Goal: Entertainment & Leisure: Consume media (video, audio)

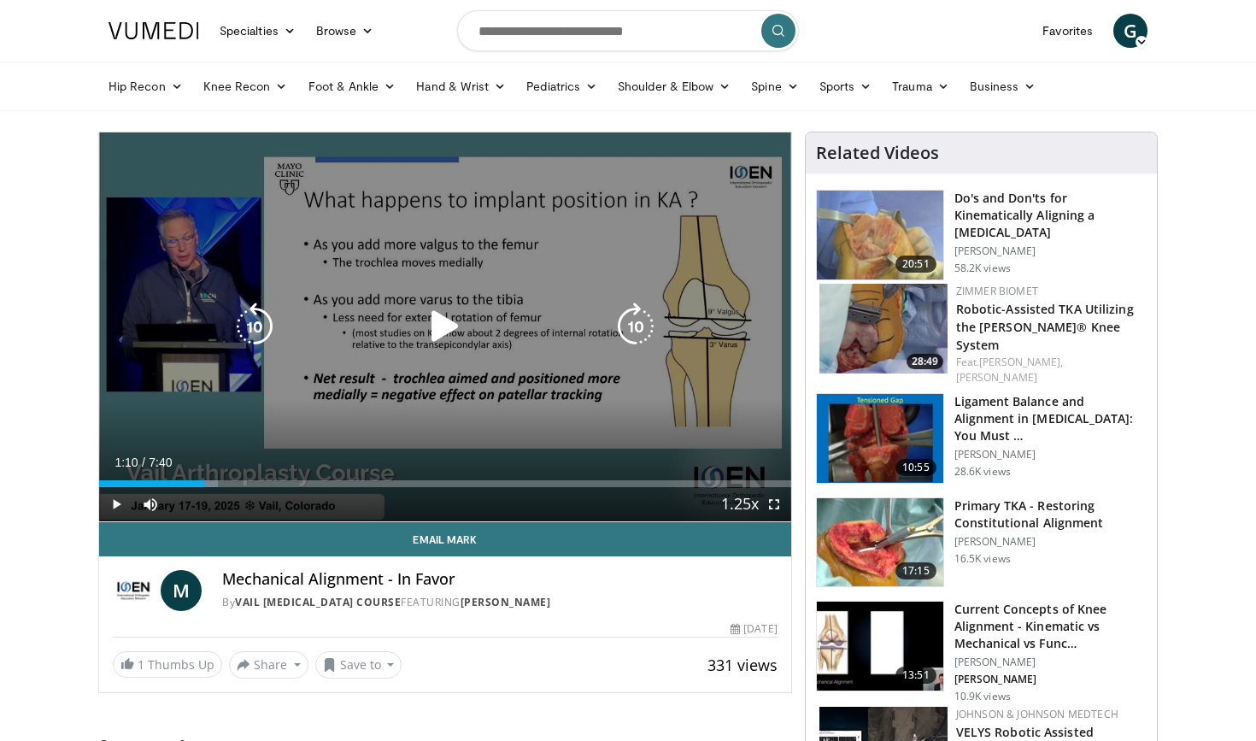
click at [445, 328] on icon "Video Player" at bounding box center [445, 326] width 48 height 48
click at [361, 398] on div "10 seconds Tap to unmute" at bounding box center [445, 326] width 692 height 389
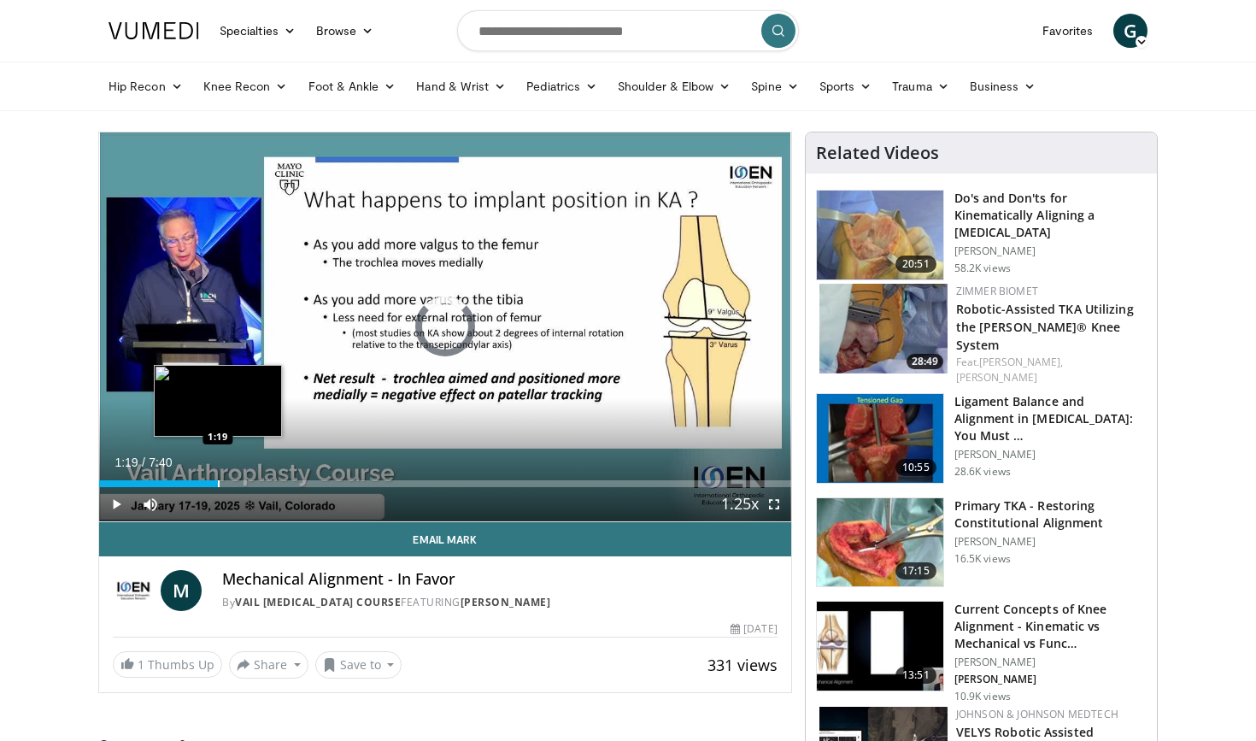
drag, startPoint x: 238, startPoint y: 484, endPoint x: 218, endPoint y: 485, distance: 19.7
click at [218, 485] on div "Progress Bar" at bounding box center [219, 483] width 2 height 7
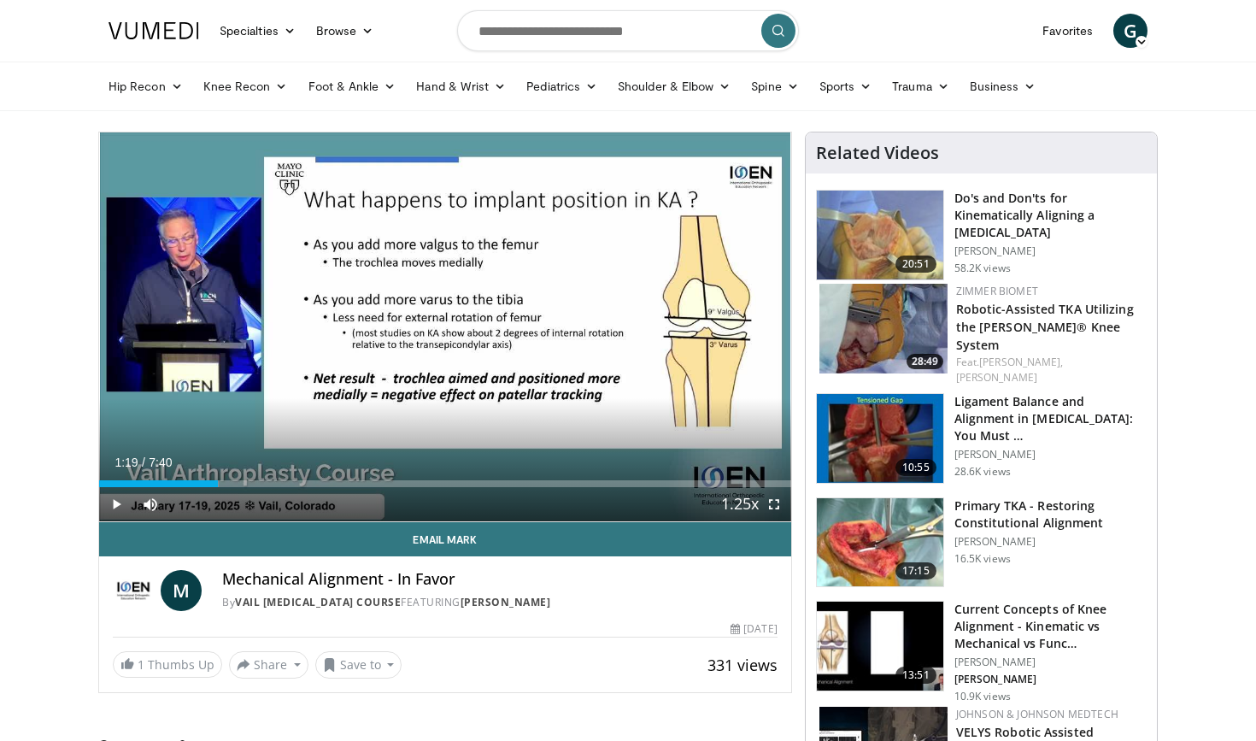
click at [113, 500] on span "Video Player" at bounding box center [116, 504] width 34 height 34
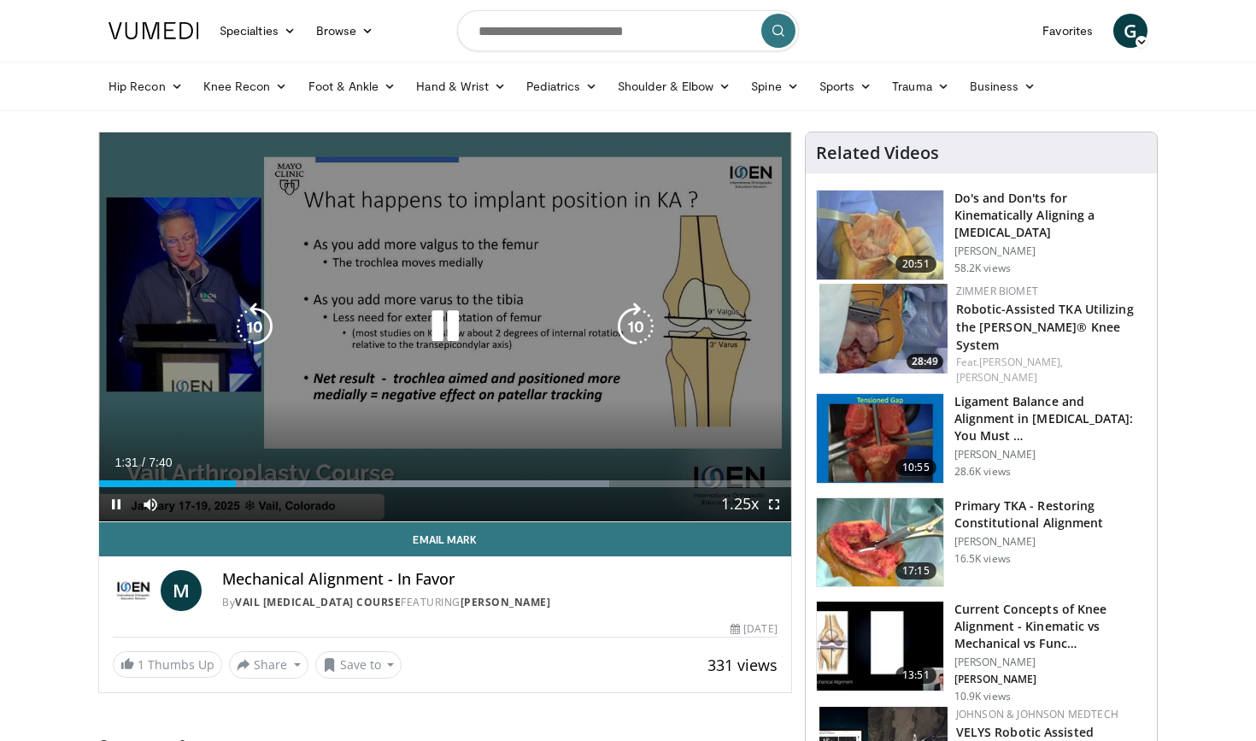
click at [449, 317] on icon "Video Player" at bounding box center [445, 326] width 48 height 48
click at [718, 295] on div "10 seconds Tap to unmute" at bounding box center [445, 326] width 692 height 389
click at [444, 330] on icon "Video Player" at bounding box center [445, 326] width 48 height 48
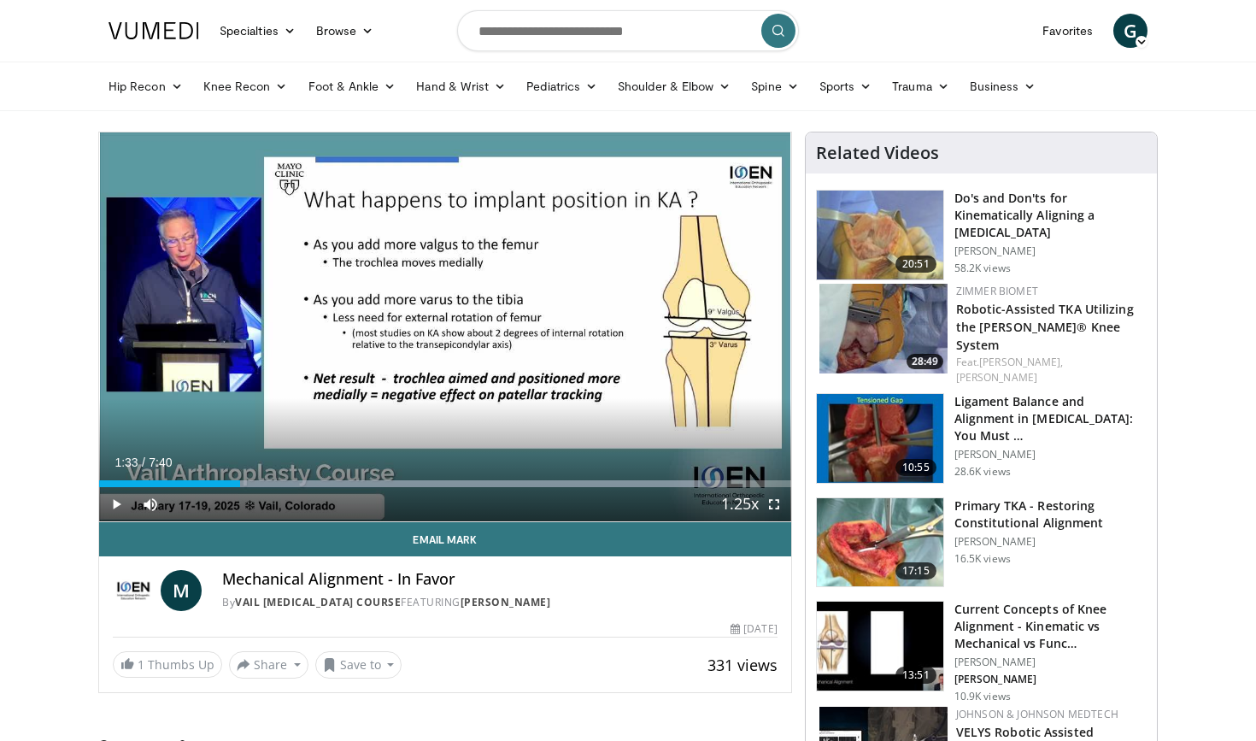
click at [774, 505] on span "Video Player" at bounding box center [774, 504] width 34 height 34
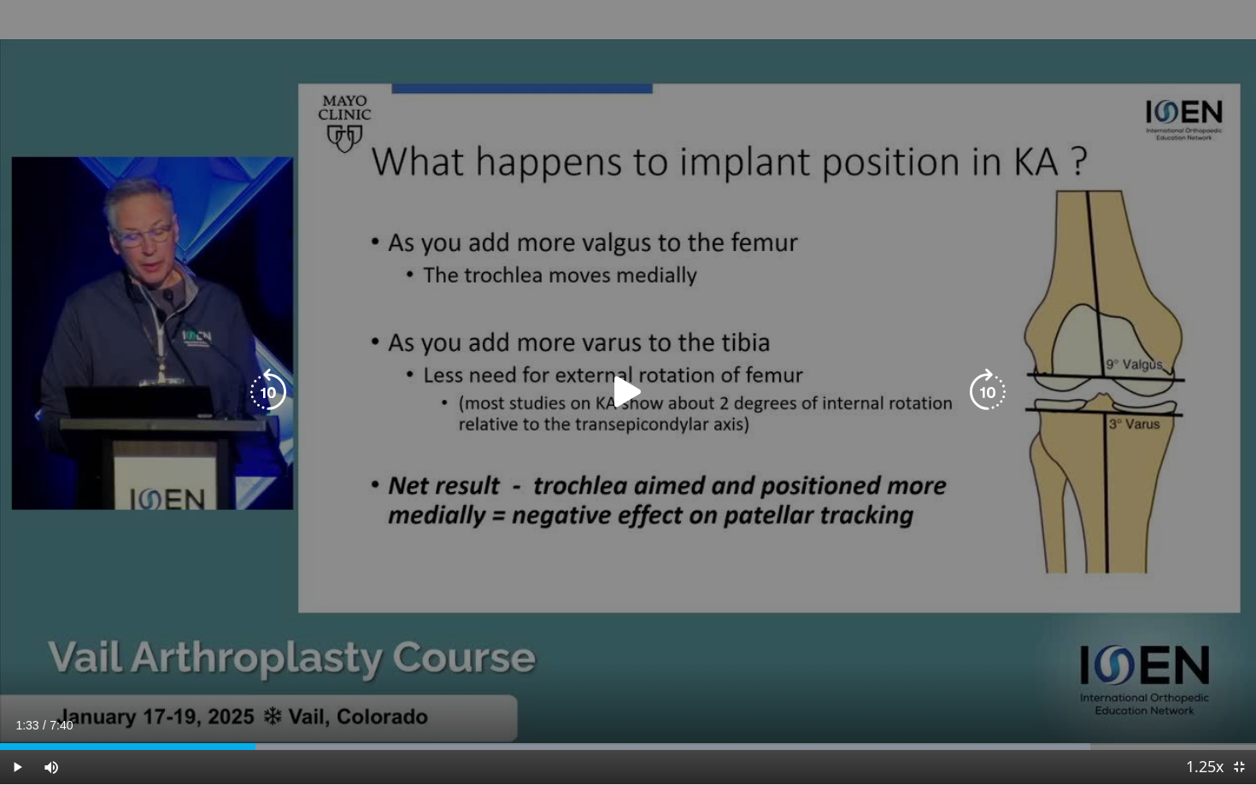
click at [755, 543] on div "10 seconds Tap to unmute" at bounding box center [628, 392] width 1256 height 784
click at [627, 393] on icon "Video Player" at bounding box center [628, 392] width 48 height 48
click at [688, 649] on div "10 seconds Tap to unmute" at bounding box center [628, 392] width 1256 height 784
click at [606, 519] on div "10 seconds Tap to unmute" at bounding box center [628, 392] width 1256 height 784
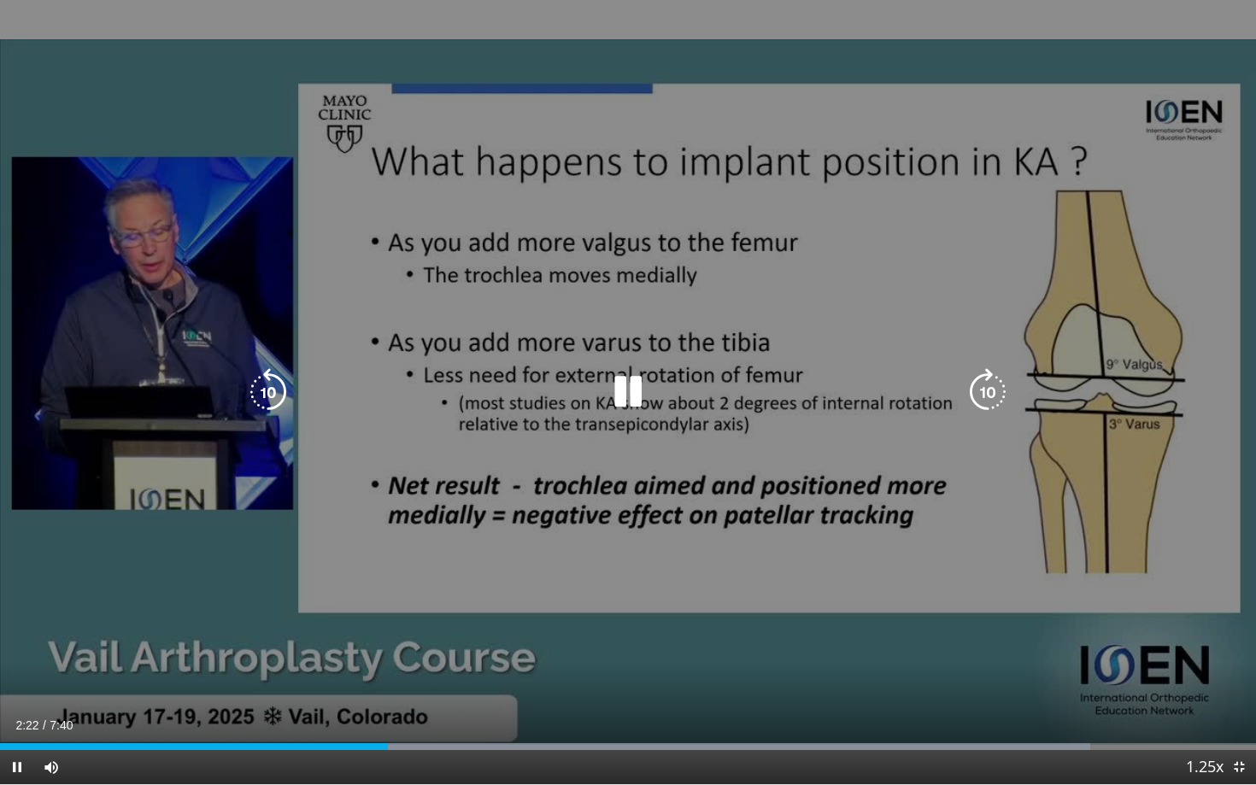
click at [627, 384] on icon "Video Player" at bounding box center [628, 392] width 48 height 48
click at [247, 579] on div "10 seconds Tap to unmute" at bounding box center [628, 392] width 1256 height 784
click at [626, 384] on icon "Video Player" at bounding box center [628, 392] width 48 height 48
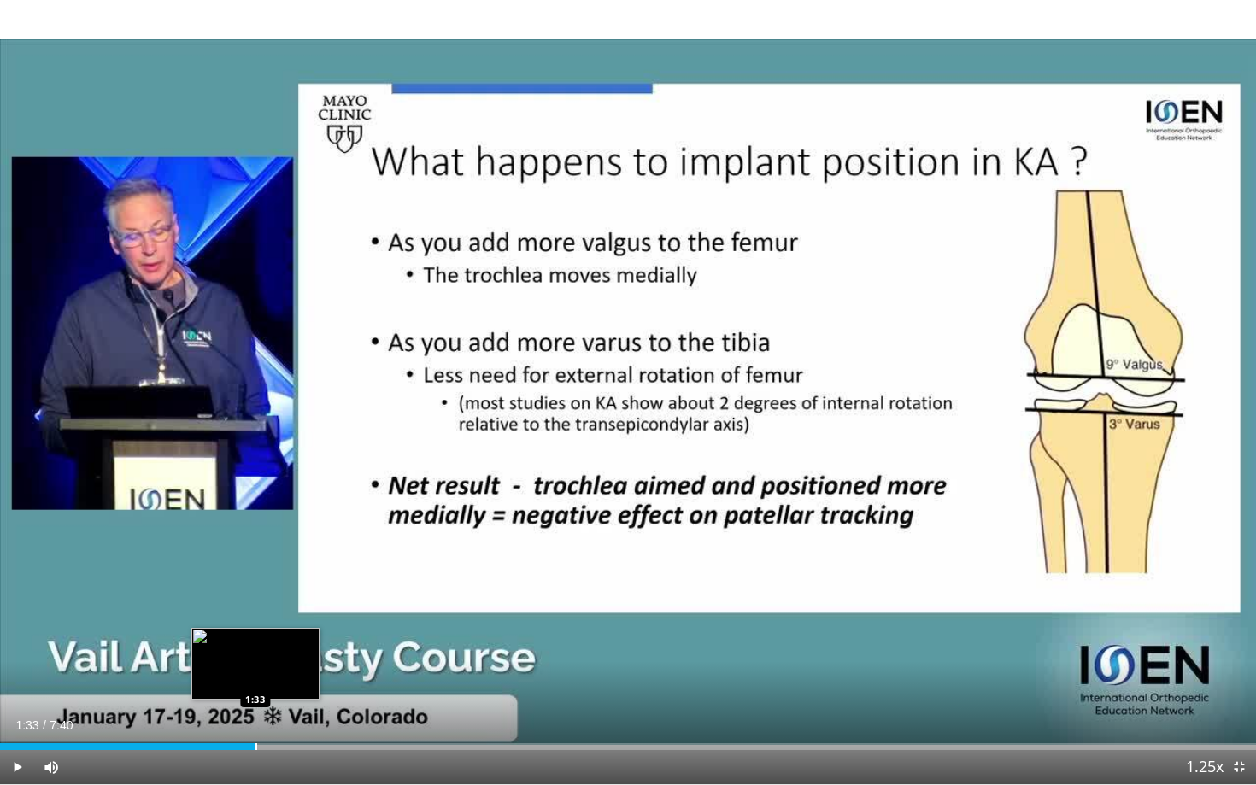
drag, startPoint x: 400, startPoint y: 748, endPoint x: 255, endPoint y: 736, distance: 144.9
click at [255, 736] on div "Loaded : 0.00% 1:33 1:33" at bounding box center [628, 742] width 1256 height 16
drag, startPoint x: 258, startPoint y: 750, endPoint x: 214, endPoint y: 742, distance: 44.2
click at [214, 740] on div "Current Time 1:33 / Duration 7:40 Play Skip Backward Skip Forward Mute 0% Loade…" at bounding box center [628, 767] width 1256 height 34
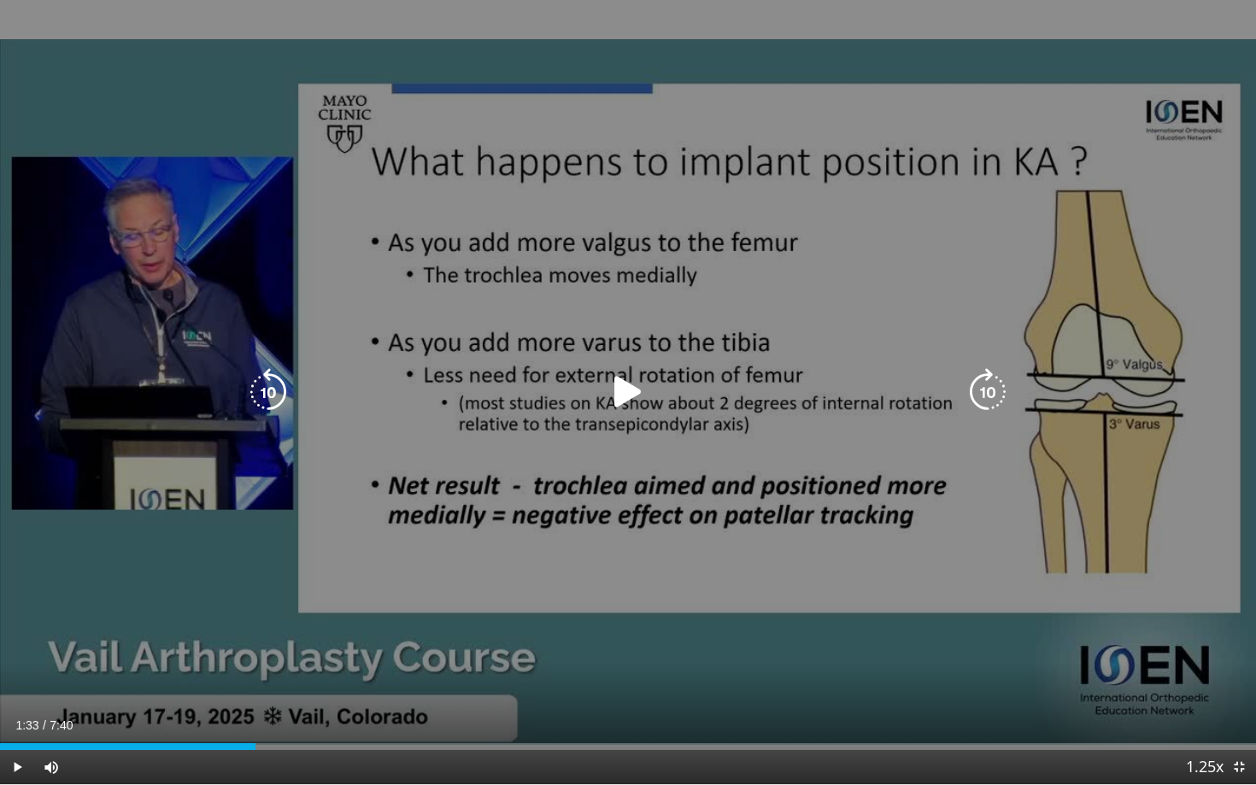
click at [625, 385] on icon "Video Player" at bounding box center [628, 392] width 48 height 48
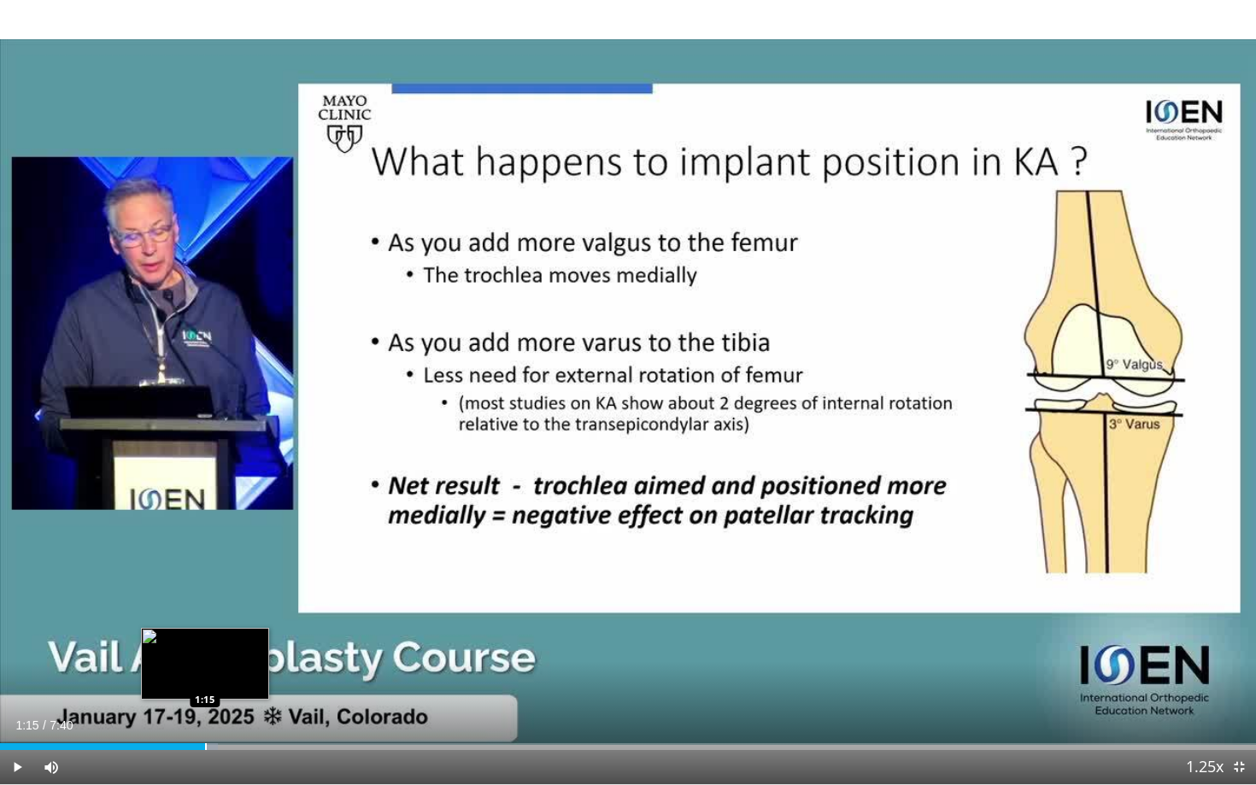
drag, startPoint x: 261, startPoint y: 745, endPoint x: 205, endPoint y: 743, distance: 56.4
click at [205, 740] on div "Progress Bar" at bounding box center [206, 746] width 2 height 7
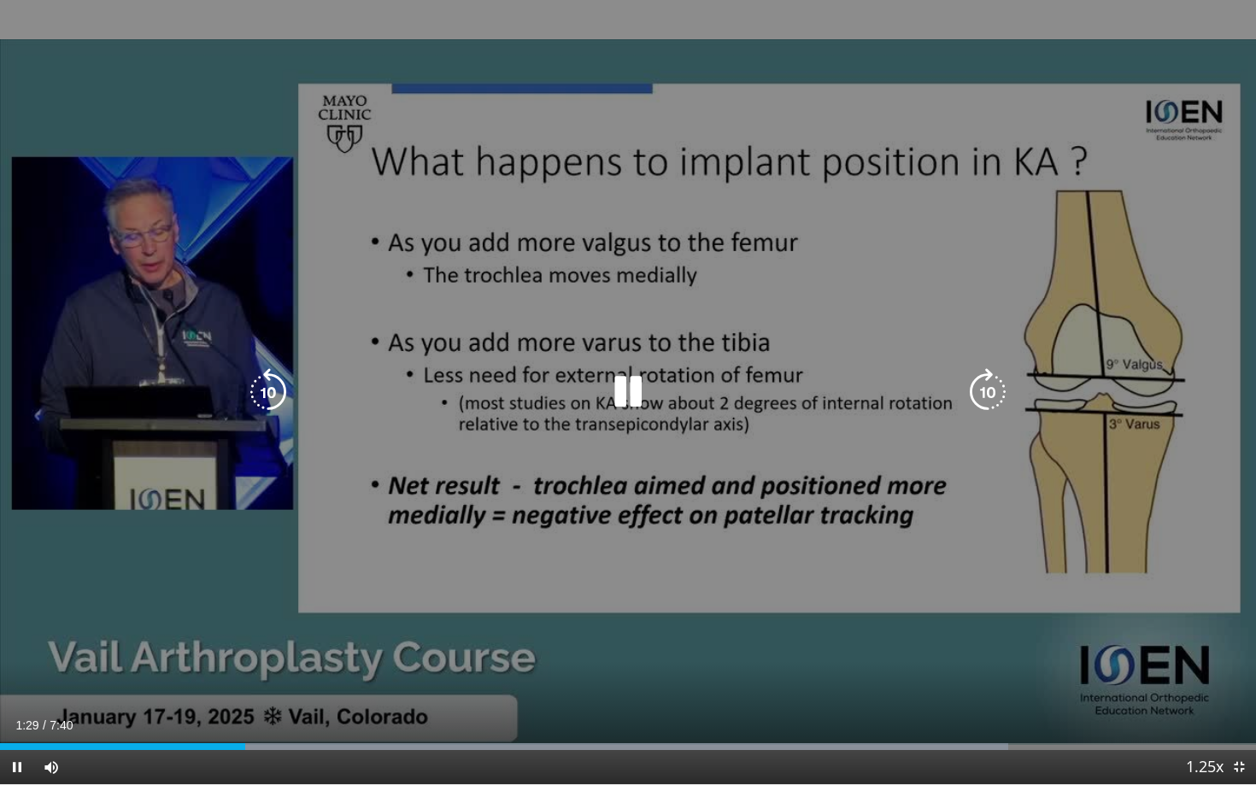
click at [632, 392] on icon "Video Player" at bounding box center [628, 392] width 48 height 48
